Goal: Task Accomplishment & Management: Manage account settings

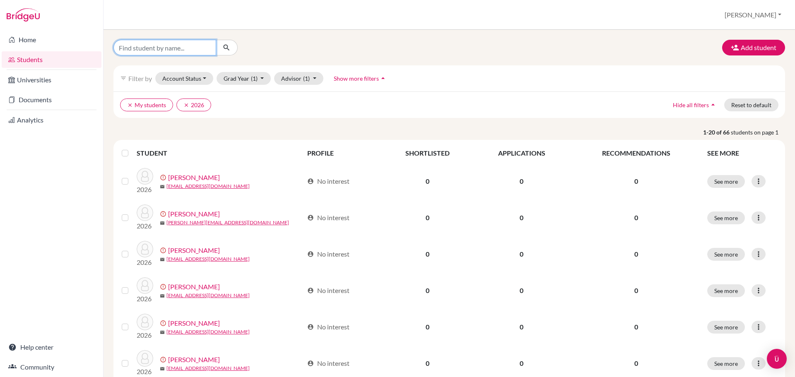
click at [211, 43] on input "Find student by name..." at bounding box center [164, 48] width 103 height 16
type input "[PERSON_NAME]"
click button "submit" at bounding box center [227, 48] width 22 height 16
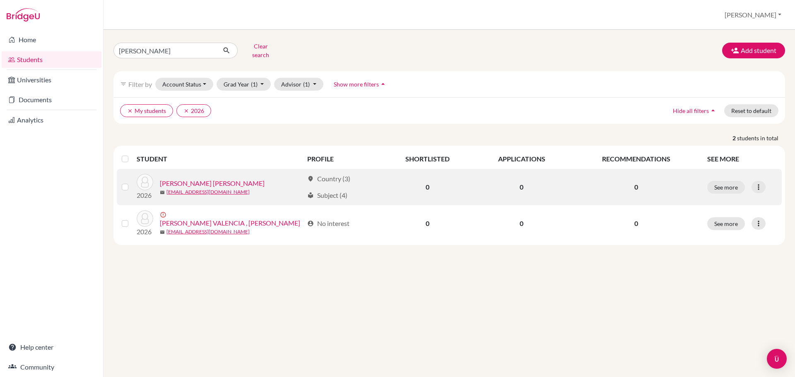
click at [230, 178] on link "[PERSON_NAME] [PERSON_NAME]" at bounding box center [212, 183] width 105 height 10
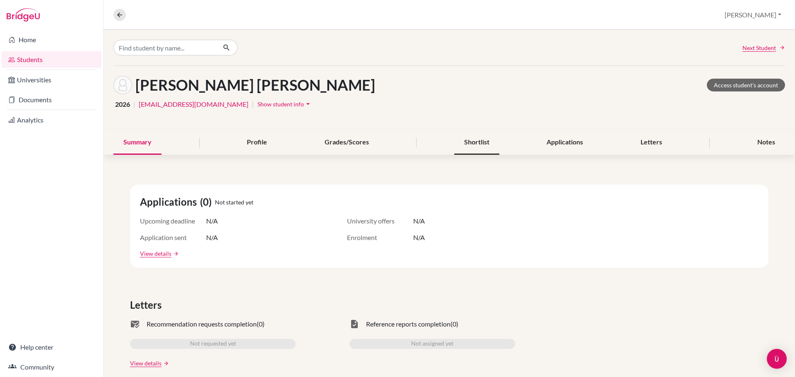
click at [484, 147] on div "Shortlist" at bounding box center [476, 142] width 45 height 24
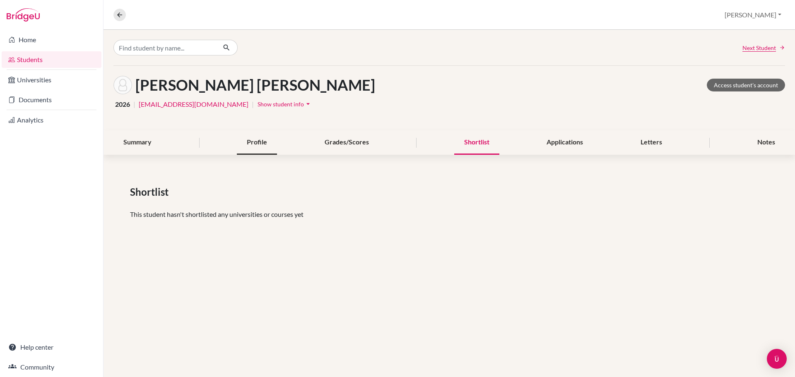
click at [256, 142] on div "Profile" at bounding box center [257, 142] width 40 height 24
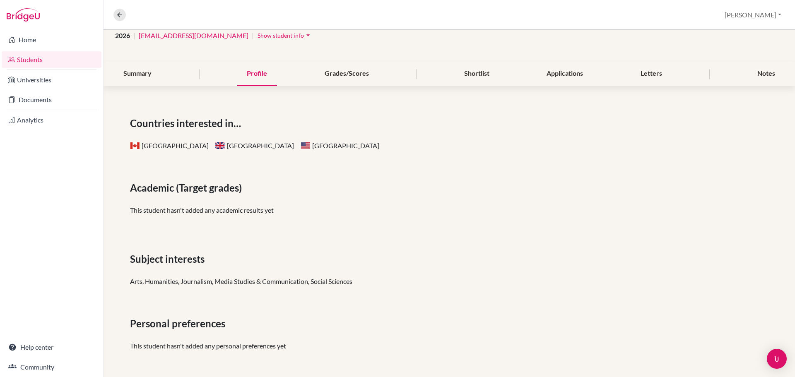
scroll to position [69, 0]
click at [149, 78] on div "Summary" at bounding box center [137, 73] width 48 height 24
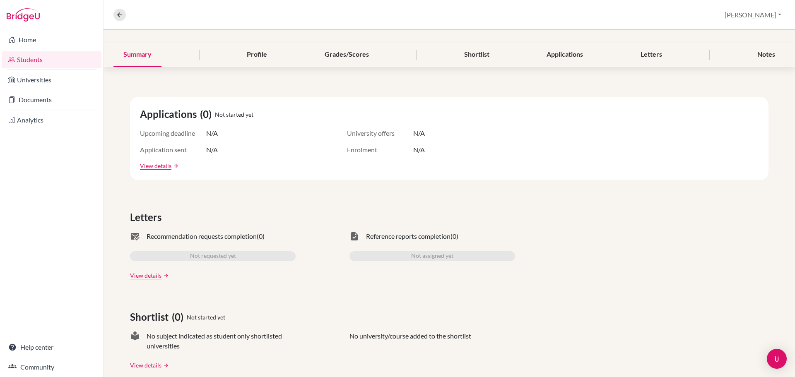
scroll to position [20, 0]
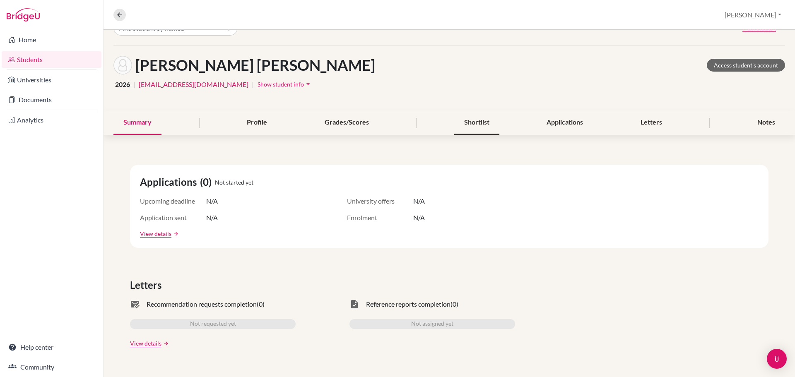
click at [482, 123] on div "Shortlist" at bounding box center [476, 123] width 45 height 24
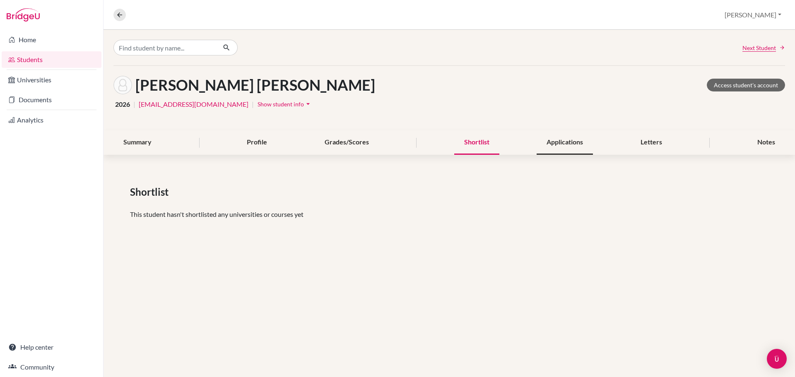
click at [574, 142] on div "Applications" at bounding box center [564, 142] width 56 height 24
click at [674, 143] on div "Summary Profile Grades/Scores Shortlist Applications Letters Notes" at bounding box center [448, 142] width 671 height 24
click at [762, 142] on div "Notes" at bounding box center [766, 142] width 38 height 24
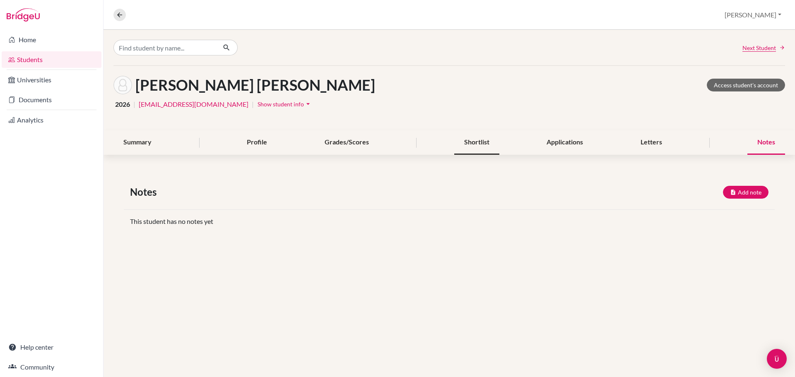
click at [487, 143] on div "Shortlist" at bounding box center [476, 142] width 45 height 24
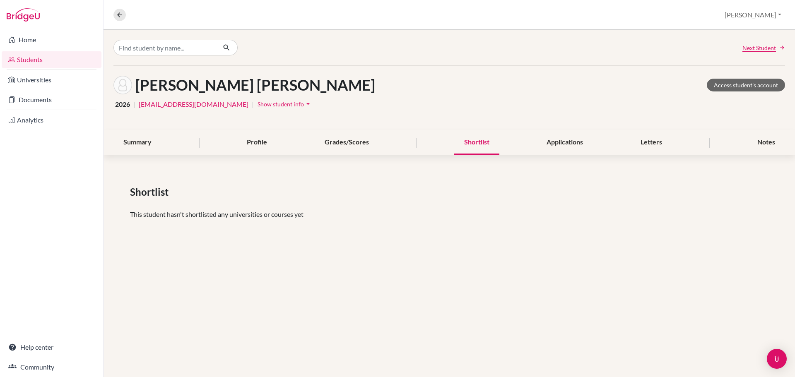
click at [484, 138] on div "Shortlist" at bounding box center [476, 142] width 45 height 24
click at [142, 143] on div "Summary" at bounding box center [137, 142] width 48 height 24
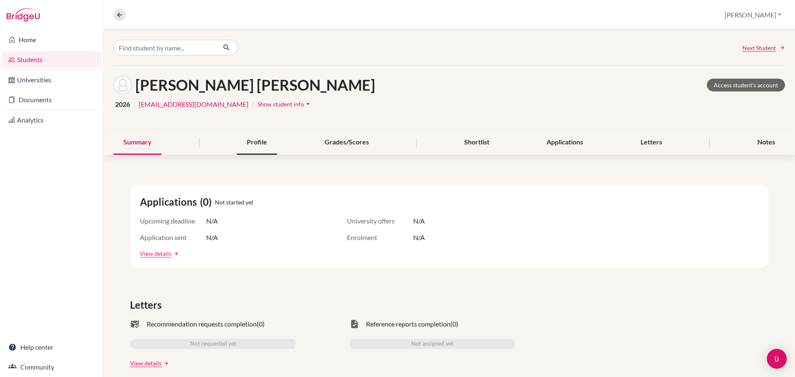
click at [251, 142] on div "Profile" at bounding box center [257, 142] width 40 height 24
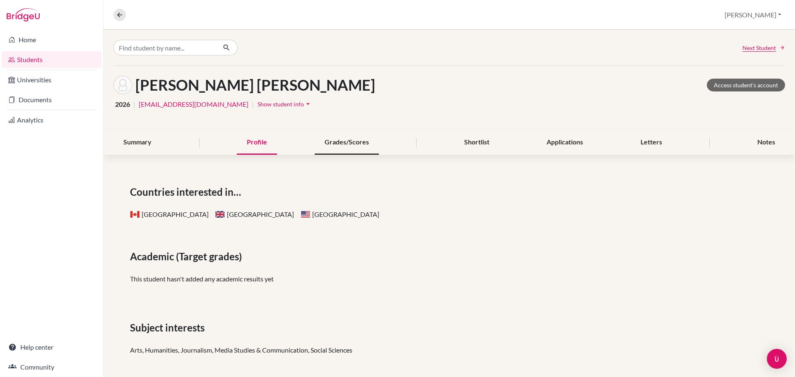
click at [333, 140] on div "Grades/Scores" at bounding box center [347, 142] width 64 height 24
click at [478, 142] on div "Shortlist" at bounding box center [476, 142] width 45 height 24
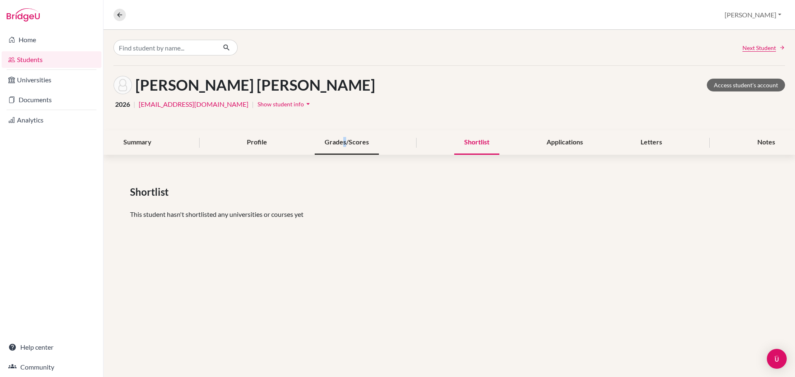
click at [344, 142] on div "Grades/Scores" at bounding box center [347, 142] width 64 height 24
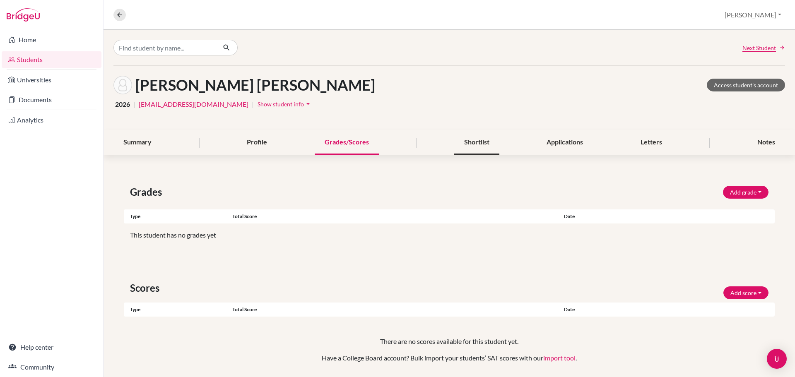
click at [475, 137] on div "Shortlist" at bounding box center [476, 142] width 45 height 24
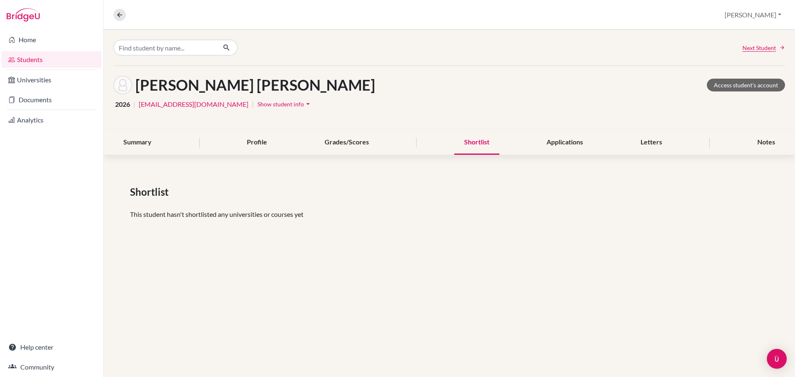
click at [45, 62] on link "Students" at bounding box center [52, 59] width 100 height 17
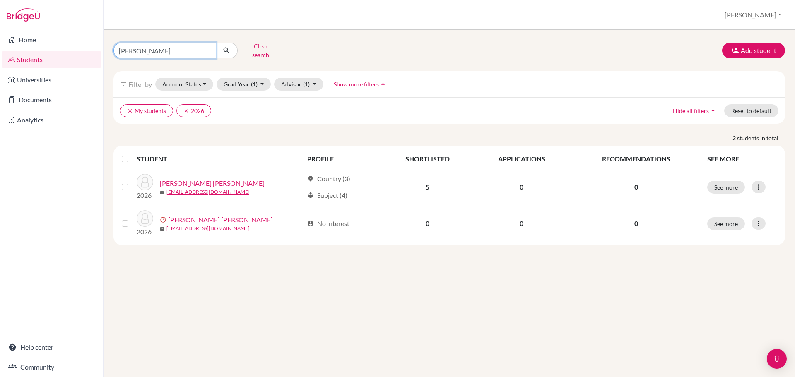
click at [190, 48] on input "[PERSON_NAME]" at bounding box center [164, 51] width 103 height 16
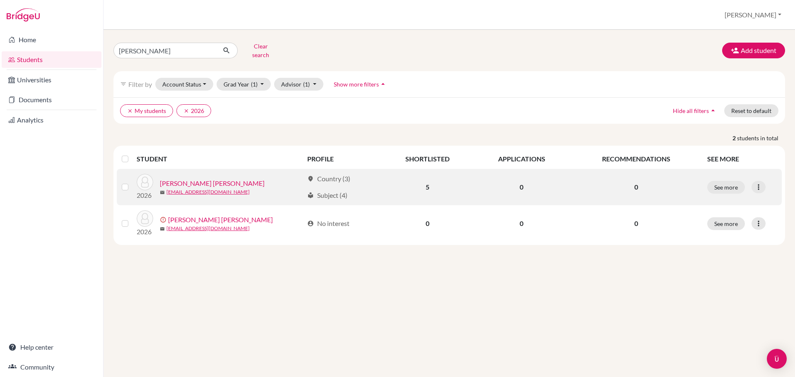
click at [237, 182] on link "[PERSON_NAME] [PERSON_NAME]" at bounding box center [212, 183] width 105 height 10
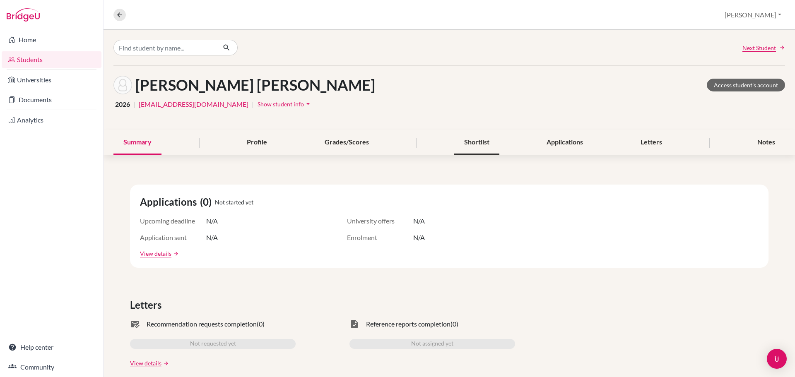
click at [467, 143] on div "Shortlist" at bounding box center [476, 142] width 45 height 24
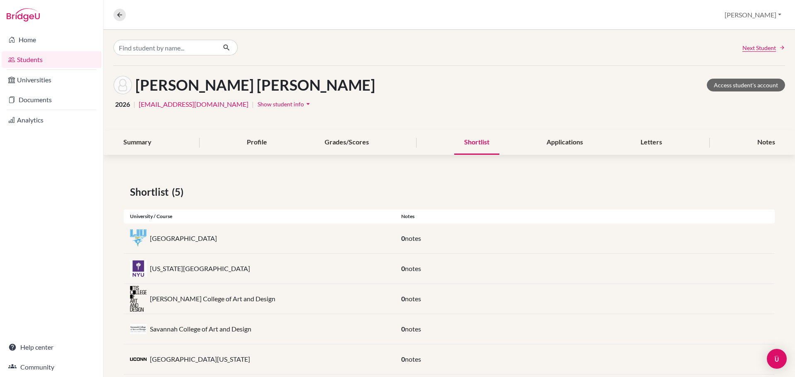
scroll to position [17, 0]
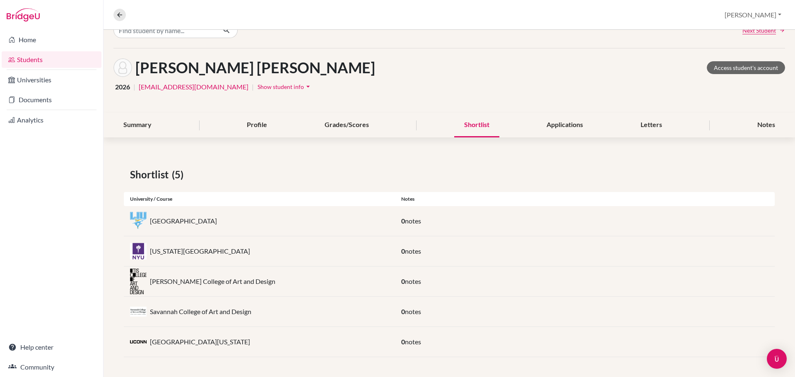
click at [208, 221] on p "Long Island University" at bounding box center [183, 221] width 67 height 10
click at [141, 220] on img at bounding box center [138, 221] width 17 height 19
drag, startPoint x: 361, startPoint y: 217, endPoint x: 144, endPoint y: 223, distance: 216.5
click at [333, 221] on div "Long Island University" at bounding box center [259, 221] width 271 height 17
click at [154, 223] on p "Long Island University" at bounding box center [183, 221] width 67 height 10
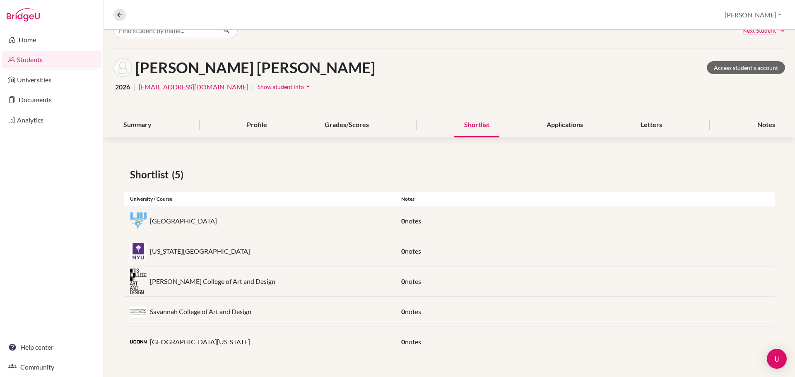
click at [137, 246] on img at bounding box center [138, 251] width 17 height 17
click at [145, 277] on img at bounding box center [138, 282] width 17 height 26
click at [139, 327] on div "Savannah College of Art and Design 0 notes" at bounding box center [449, 312] width 651 height 30
drag, startPoint x: 143, startPoint y: 348, endPoint x: 166, endPoint y: 306, distance: 48.0
click at [144, 346] on div at bounding box center [138, 342] width 17 height 17
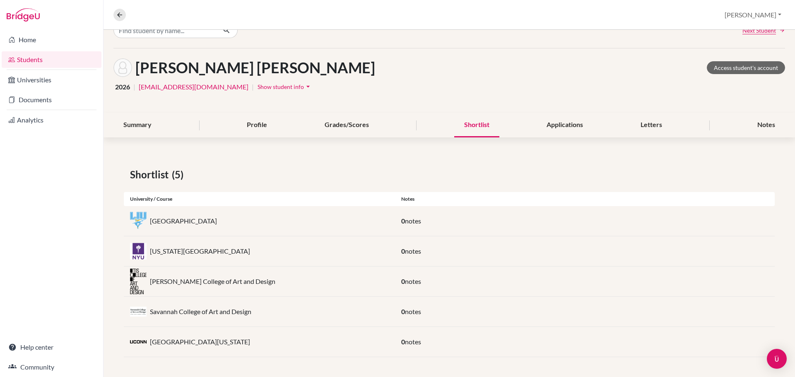
click at [128, 228] on div "Long Island University" at bounding box center [259, 221] width 271 height 17
click at [158, 251] on p "New York University" at bounding box center [200, 251] width 100 height 10
click at [165, 276] on p "Otis College of Art and Design" at bounding box center [212, 281] width 125 height 10
click at [171, 317] on div "Savannah College of Art and Design" at bounding box center [259, 311] width 271 height 17
drag, startPoint x: 175, startPoint y: 329, endPoint x: 177, endPoint y: 319, distance: 10.1
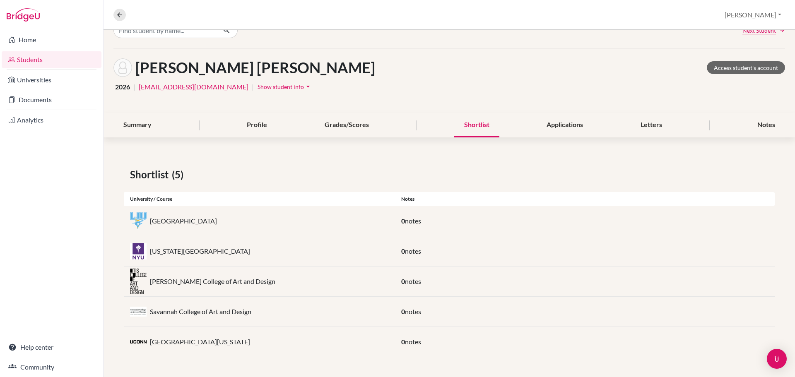
click at [176, 323] on div "Shortlist (5) University / Course Notes Long Island University 0 notes New York…" at bounding box center [448, 262] width 691 height 230
click at [185, 244] on div "New York University" at bounding box center [259, 251] width 271 height 17
click at [186, 233] on div "Long Island University 0 notes" at bounding box center [449, 221] width 651 height 30
click at [143, 245] on img at bounding box center [138, 251] width 17 height 17
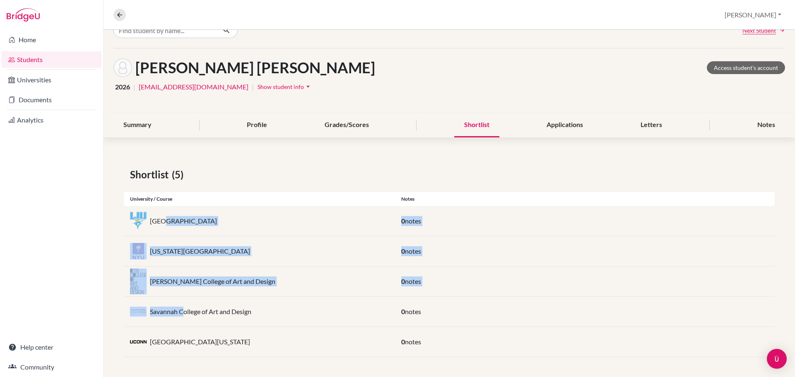
drag, startPoint x: 162, startPoint y: 223, endPoint x: 195, endPoint y: 278, distance: 63.3
click at [183, 310] on div "Shortlist (5) University / Course Notes Long Island University 0 notes New York…" at bounding box center [448, 262] width 691 height 230
click at [195, 278] on p "Otis College of Art and Design" at bounding box center [212, 281] width 125 height 10
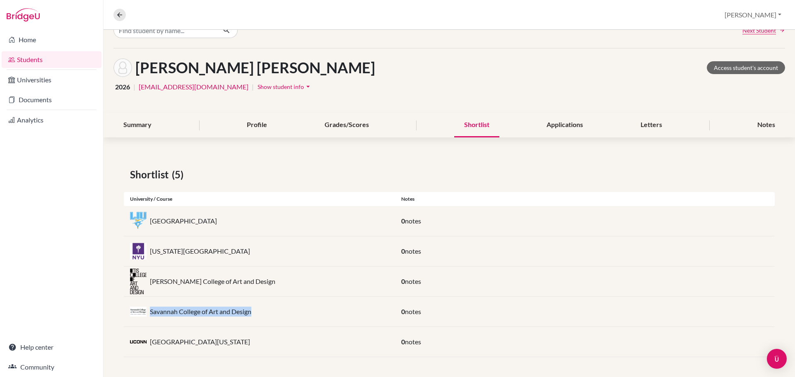
drag, startPoint x: 254, startPoint y: 315, endPoint x: 334, endPoint y: 305, distance: 80.9
click at [168, 315] on div "Savannah College of Art and Design" at bounding box center [259, 311] width 271 height 17
drag, startPoint x: 176, startPoint y: 324, endPoint x: 187, endPoint y: 319, distance: 12.2
click at [176, 324] on div "Savannah College of Art and Design 0 notes" at bounding box center [449, 312] width 651 height 30
drag, startPoint x: 268, startPoint y: 312, endPoint x: 258, endPoint y: 296, distance: 18.0
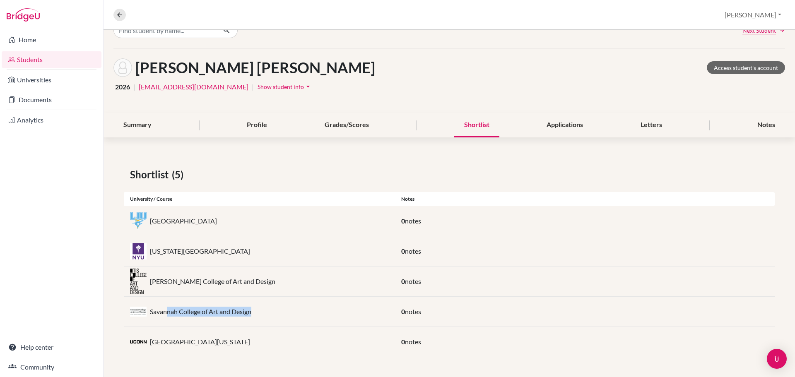
click at [268, 312] on div "Savannah College of Art and Design" at bounding box center [259, 311] width 271 height 17
click at [246, 276] on div "Otis College of Art and Design" at bounding box center [259, 281] width 271 height 17
